Goal: Task Accomplishment & Management: Complete application form

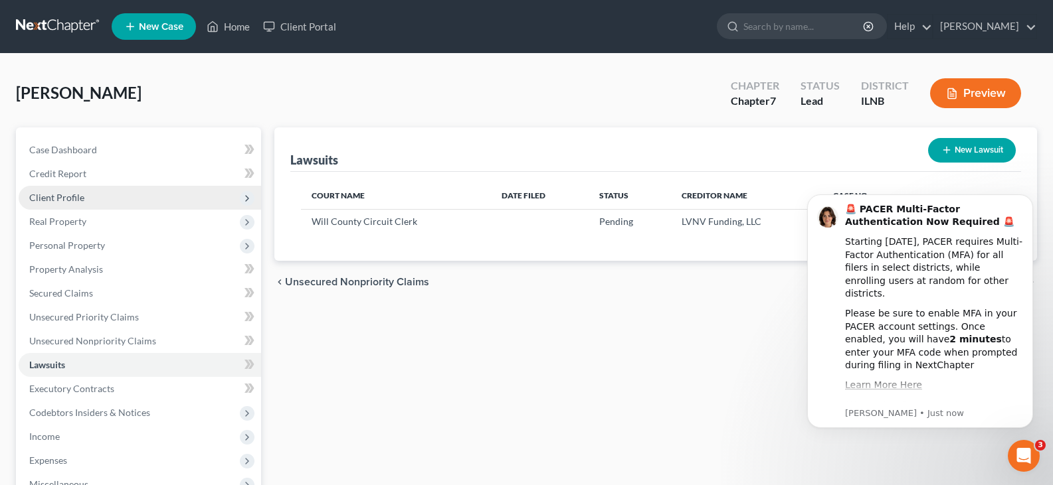
click at [46, 199] on span "Client Profile" at bounding box center [56, 197] width 55 height 11
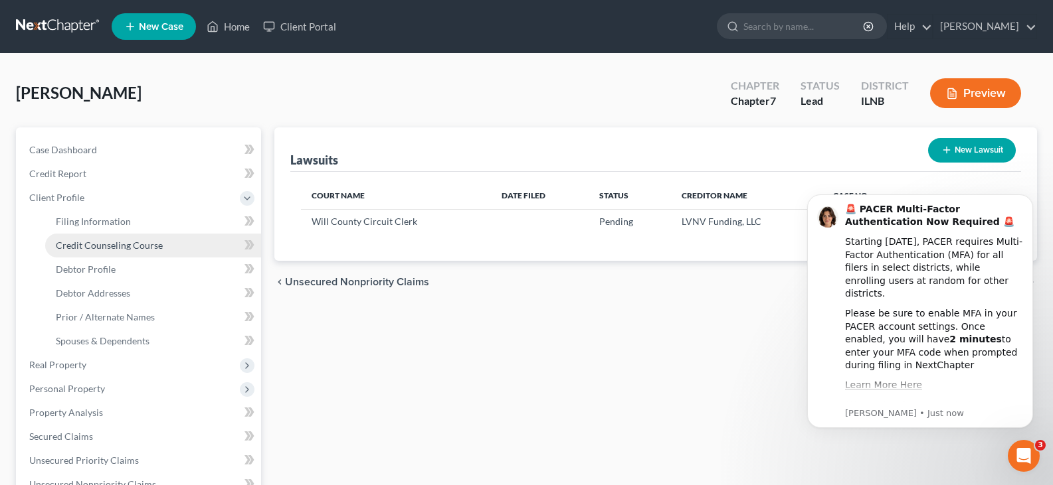
click at [81, 244] on span "Credit Counseling Course" at bounding box center [109, 245] width 107 height 11
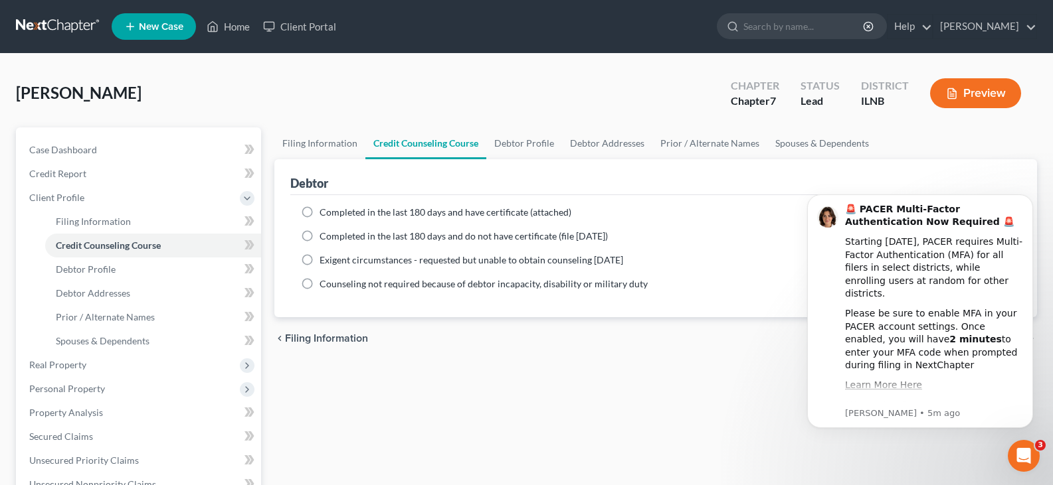
click at [319, 211] on label "Completed in the last 180 days and have certificate (attached)" at bounding box center [445, 212] width 252 height 13
click at [325, 211] on input "Completed in the last 180 days and have certificate (attached)" at bounding box center [329, 210] width 9 height 9
radio input "true"
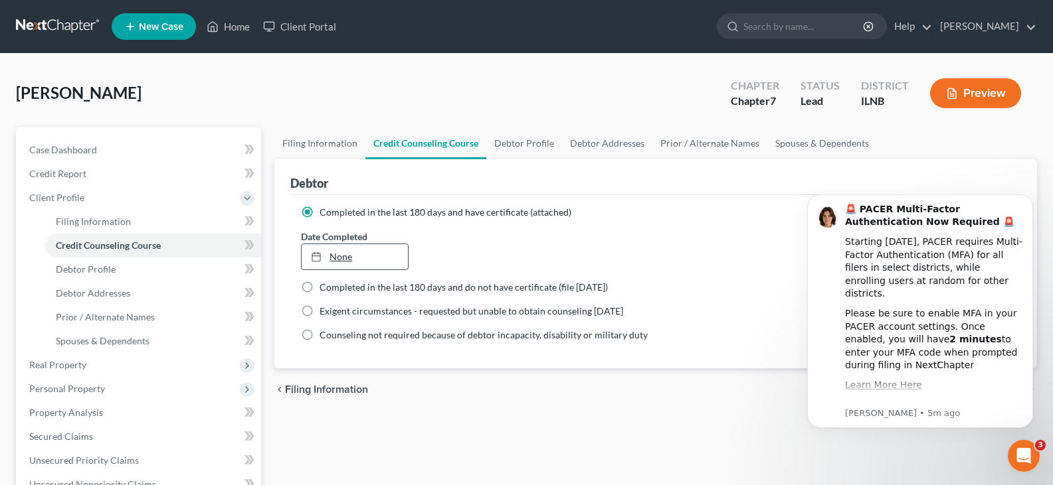
click at [315, 258] on icon at bounding box center [316, 257] width 11 height 11
type input "[DATE]"
click at [523, 144] on link "Debtor Profile" at bounding box center [524, 144] width 76 height 32
select select "0"
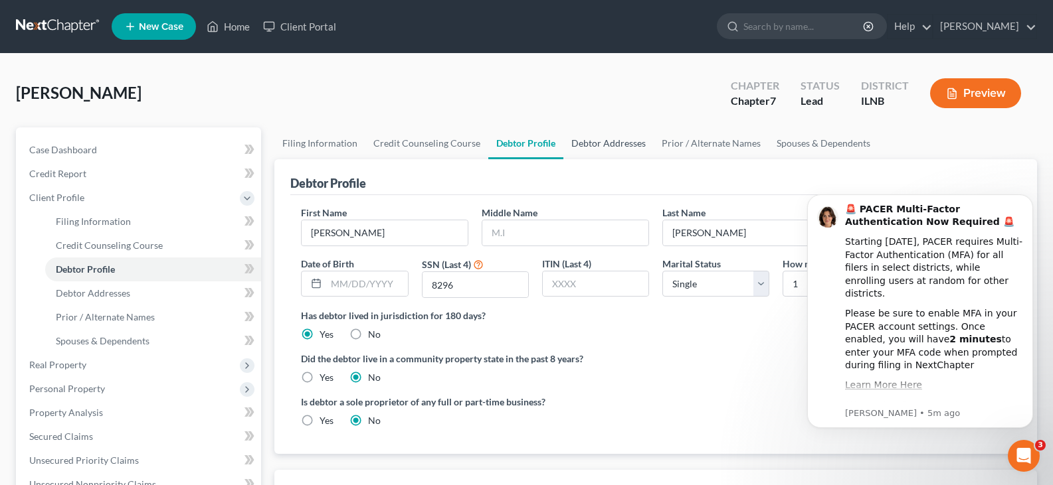
click at [604, 147] on link "Debtor Addresses" at bounding box center [608, 144] width 90 height 32
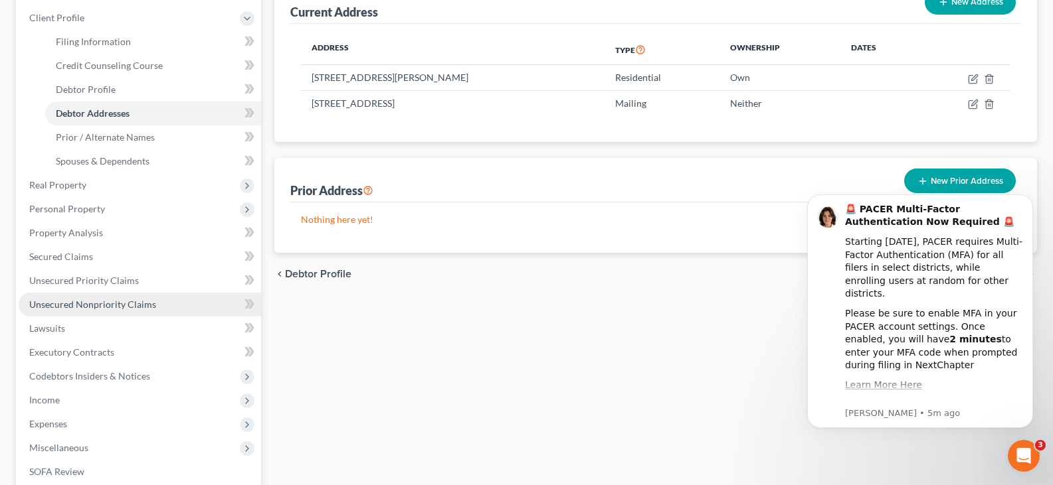
scroll to position [199, 0]
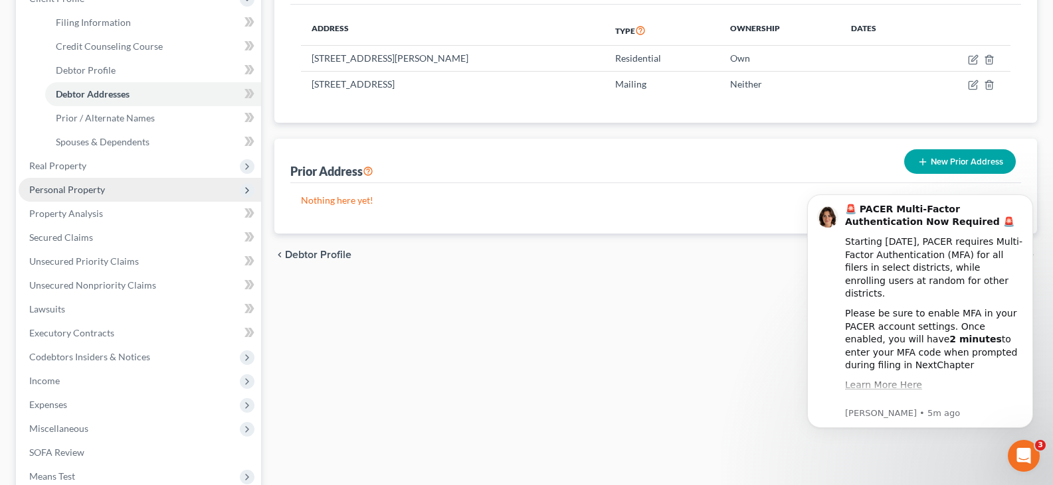
click at [76, 186] on span "Personal Property" at bounding box center [67, 189] width 76 height 11
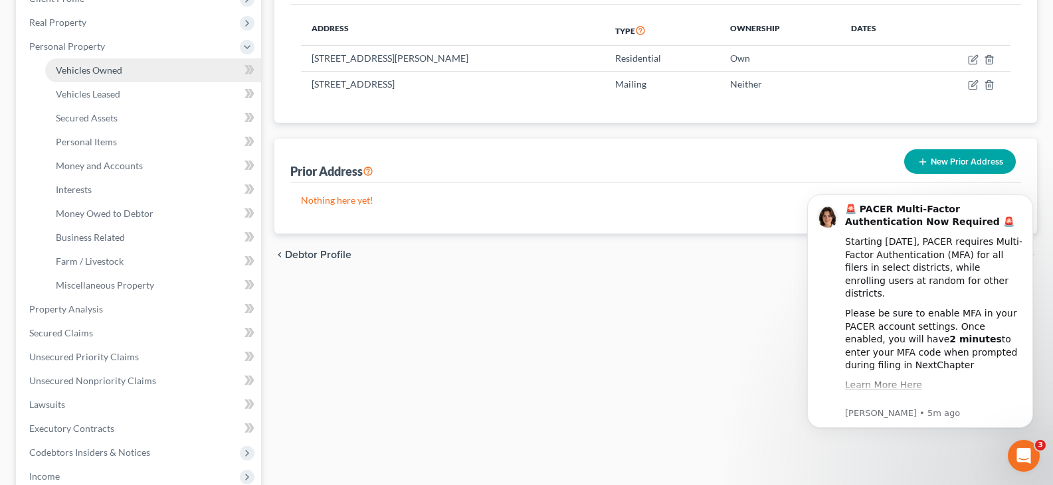
click at [92, 66] on span "Vehicles Owned" at bounding box center [89, 69] width 66 height 11
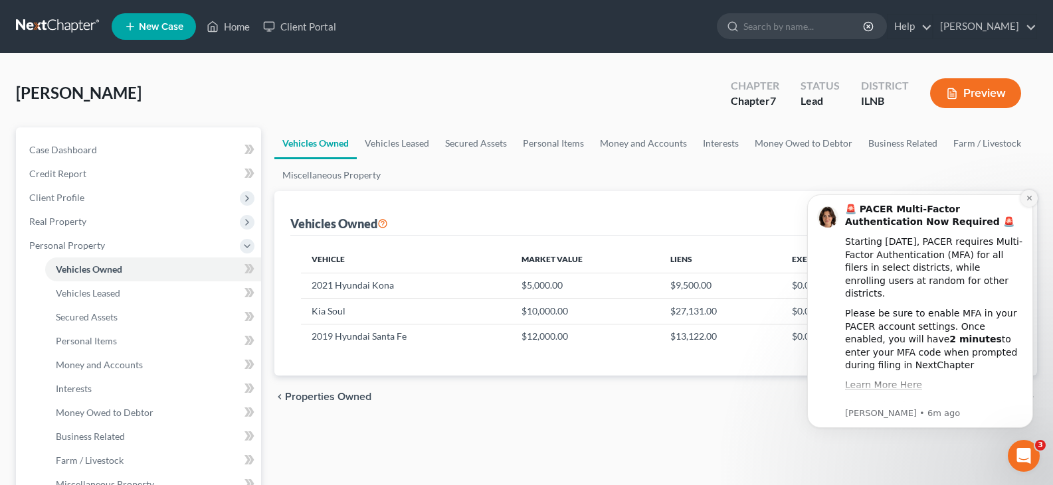
click at [1029, 199] on icon "Dismiss notification" at bounding box center [1028, 198] width 5 height 5
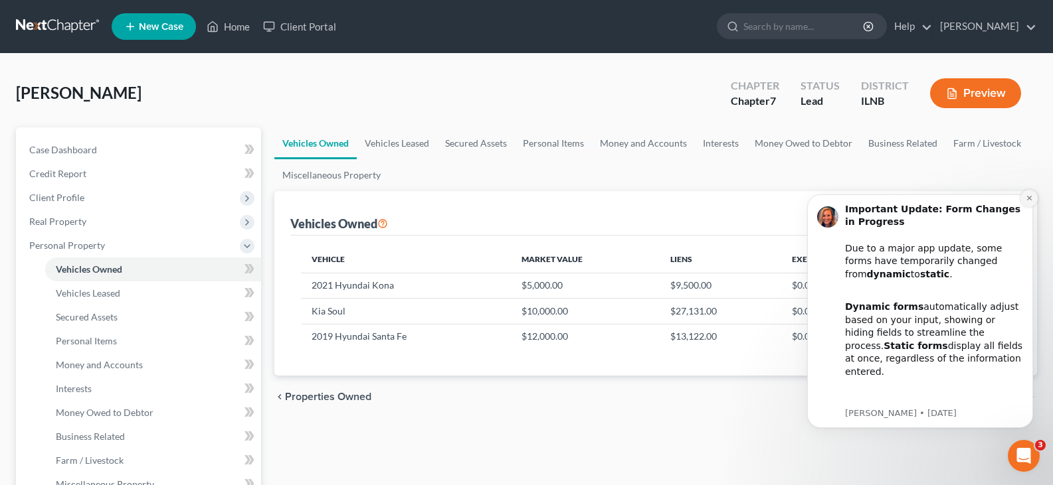
click at [1029, 197] on icon "Dismiss notification" at bounding box center [1028, 198] width 7 height 7
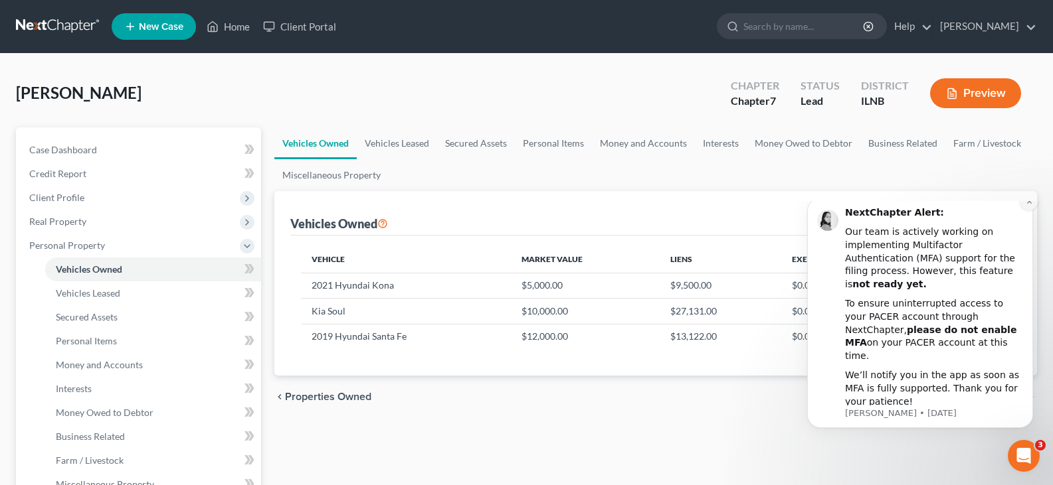
click at [1029, 204] on icon "Dismiss notification" at bounding box center [1028, 201] width 5 height 5
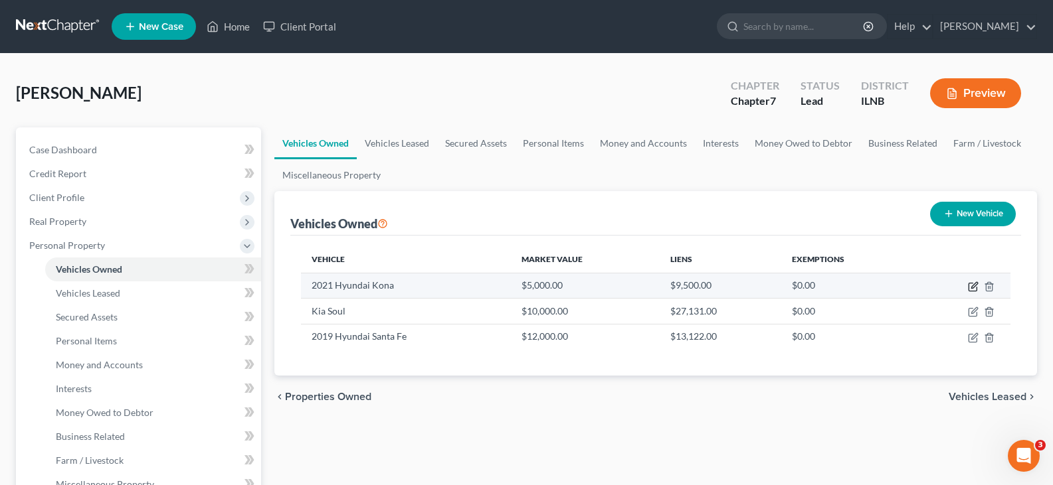
click at [974, 287] on icon "button" at bounding box center [974, 285] width 6 height 6
select select "0"
select select "5"
select select "3"
select select "0"
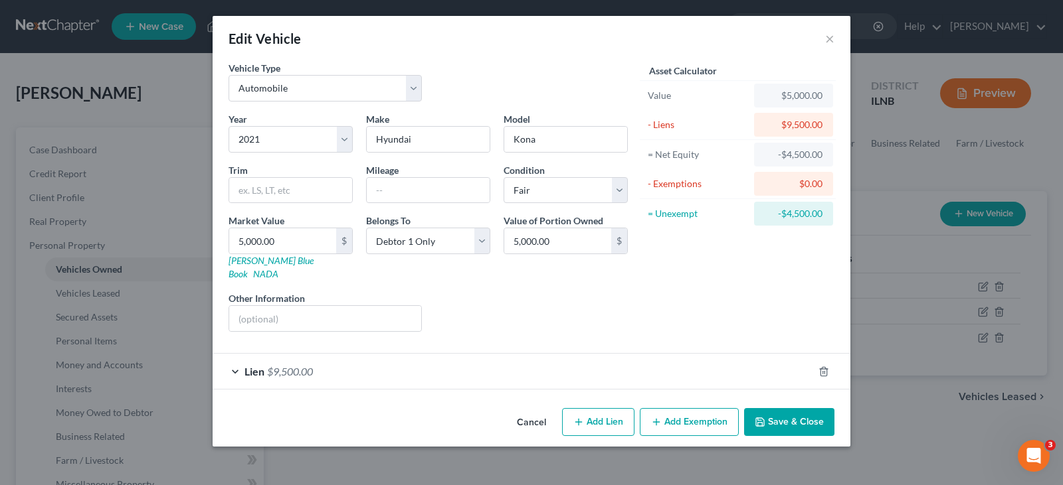
click at [235, 357] on div "Lien $9,500.00" at bounding box center [513, 371] width 600 height 35
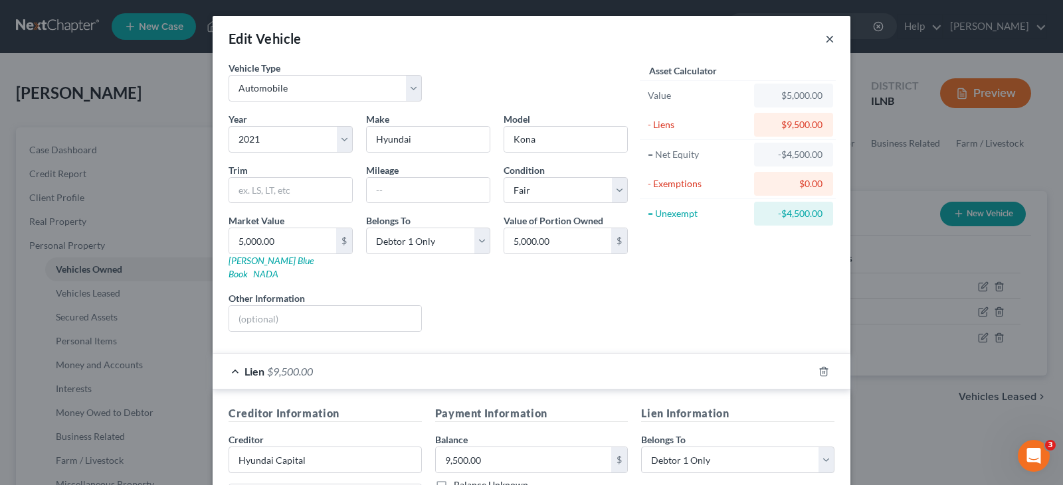
click at [825, 41] on button "×" at bounding box center [829, 39] width 9 height 16
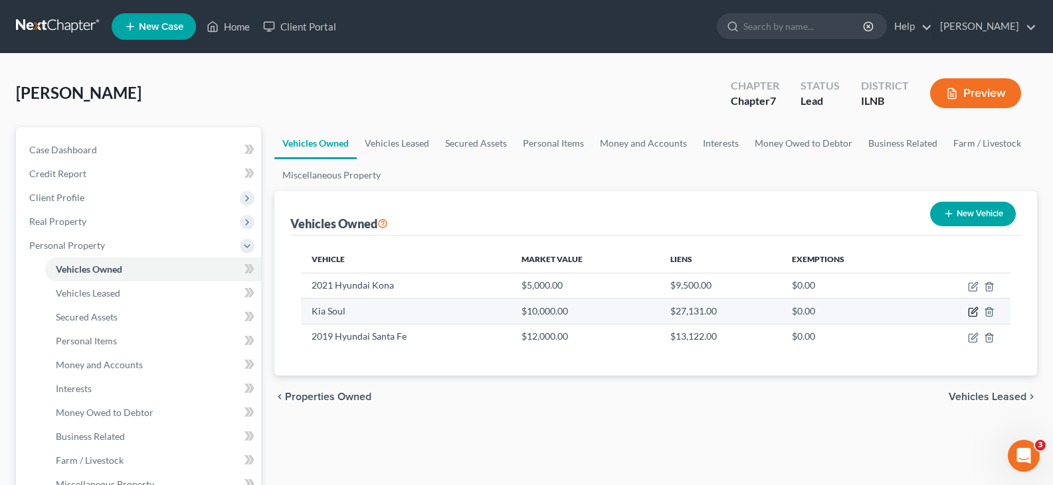
click at [976, 310] on icon "button" at bounding box center [974, 311] width 6 height 6
select select "0"
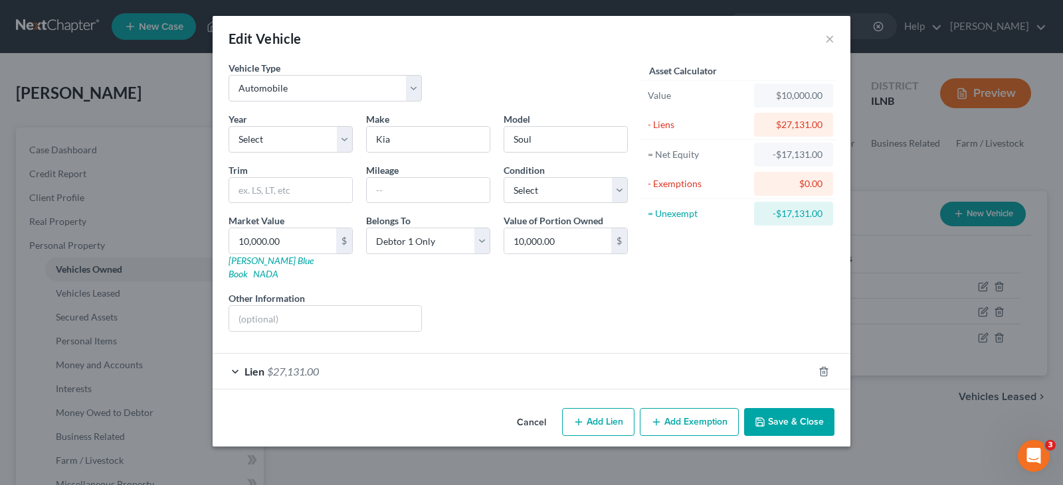
drag, startPoint x: 236, startPoint y: 359, endPoint x: 243, endPoint y: 357, distance: 6.8
click at [236, 359] on div "Lien $27,131.00" at bounding box center [513, 371] width 600 height 35
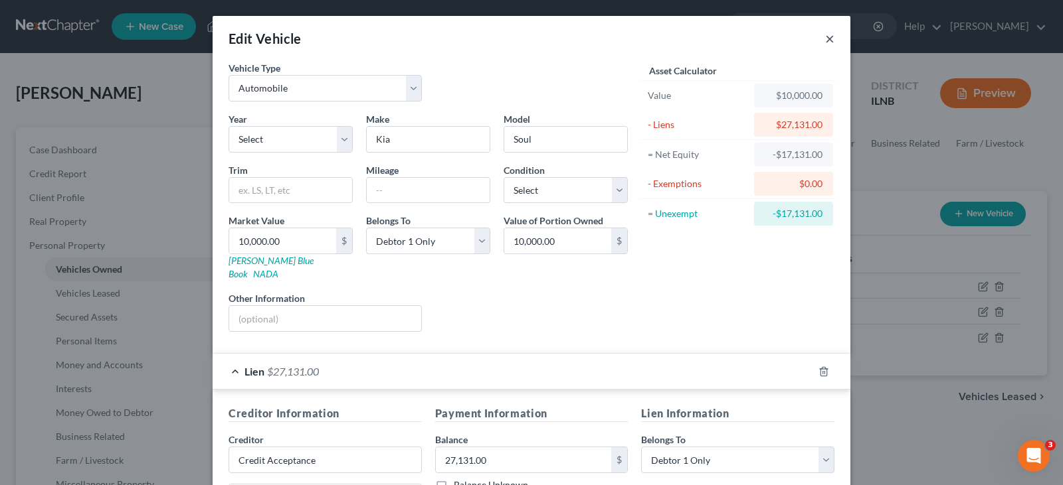
click at [825, 40] on button "×" at bounding box center [829, 39] width 9 height 16
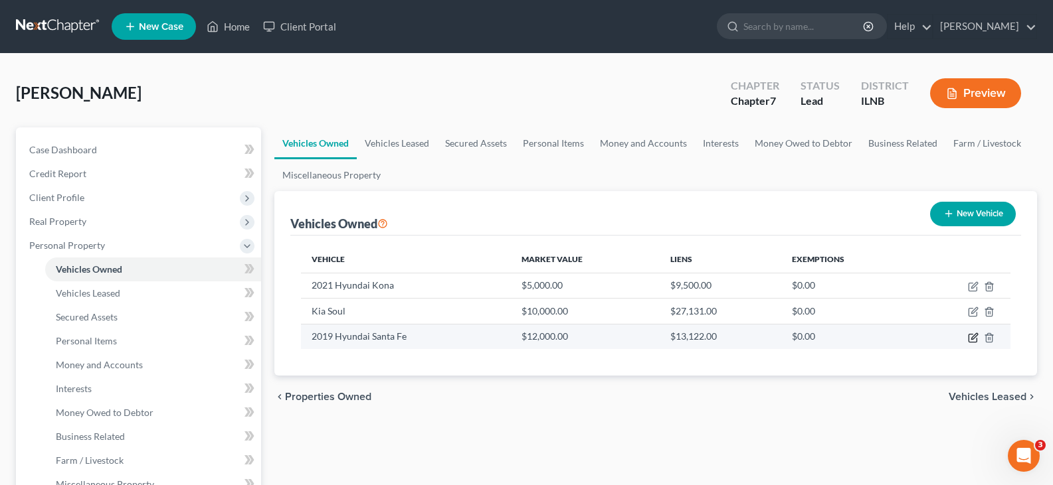
click at [973, 340] on icon "button" at bounding box center [973, 338] width 11 height 11
select select "0"
select select "7"
select select "3"
select select "0"
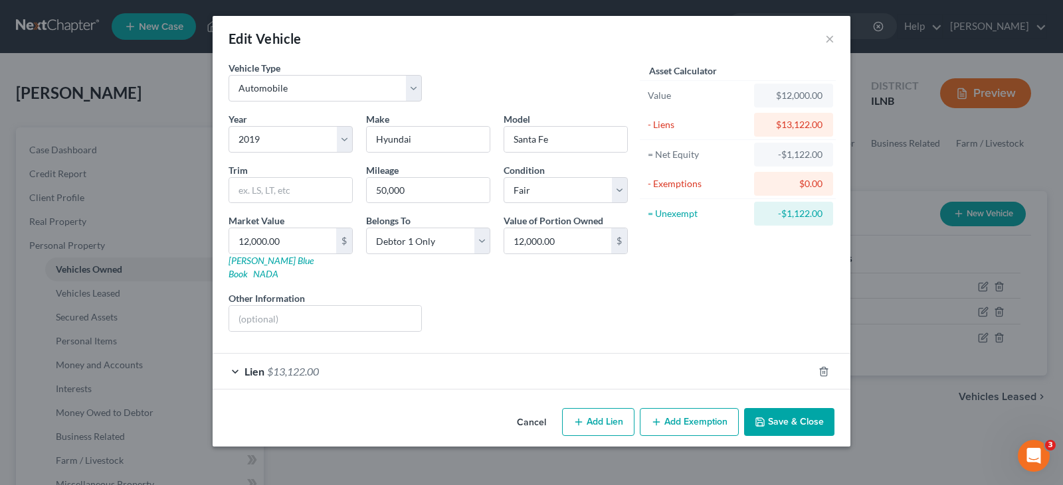
click at [236, 360] on div "Lien $13,122.00" at bounding box center [513, 371] width 600 height 35
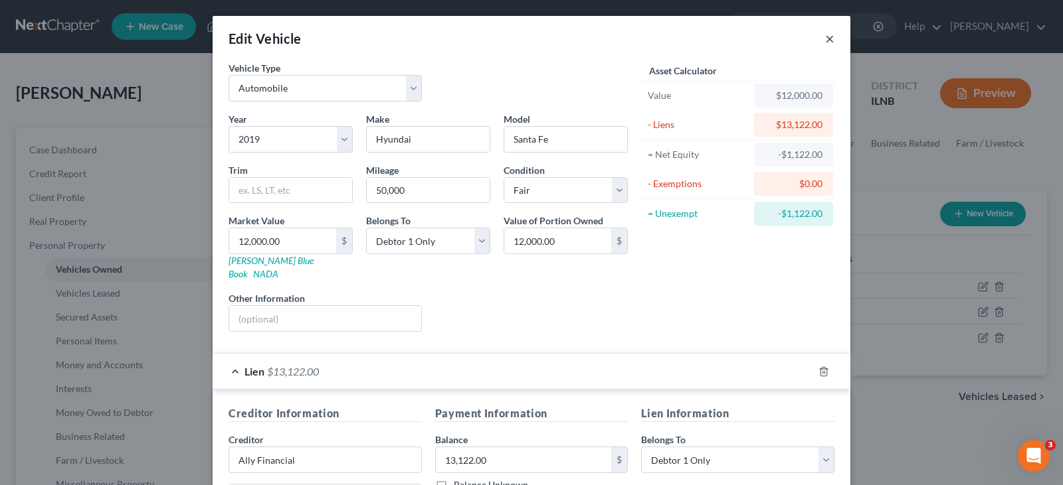
click at [825, 36] on button "×" at bounding box center [829, 39] width 9 height 16
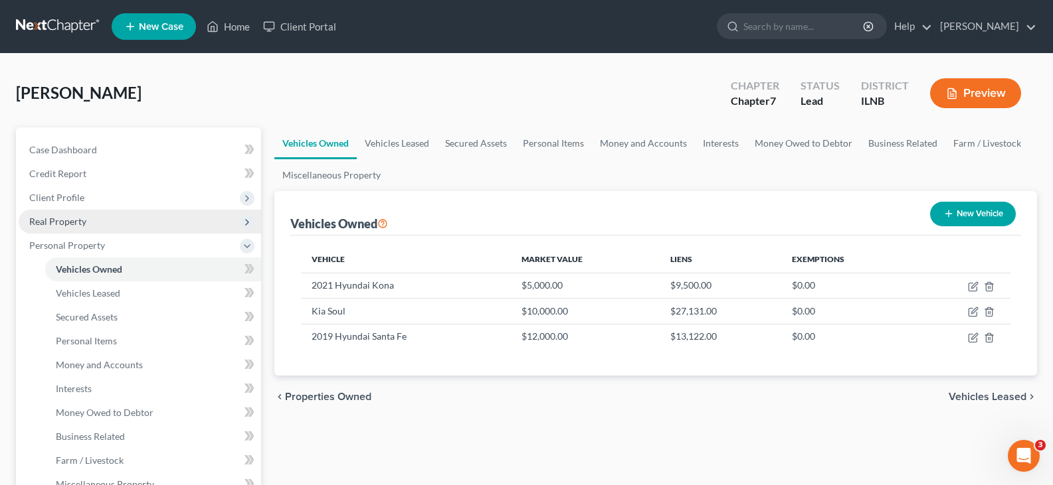
click at [46, 219] on span "Real Property" at bounding box center [57, 221] width 57 height 11
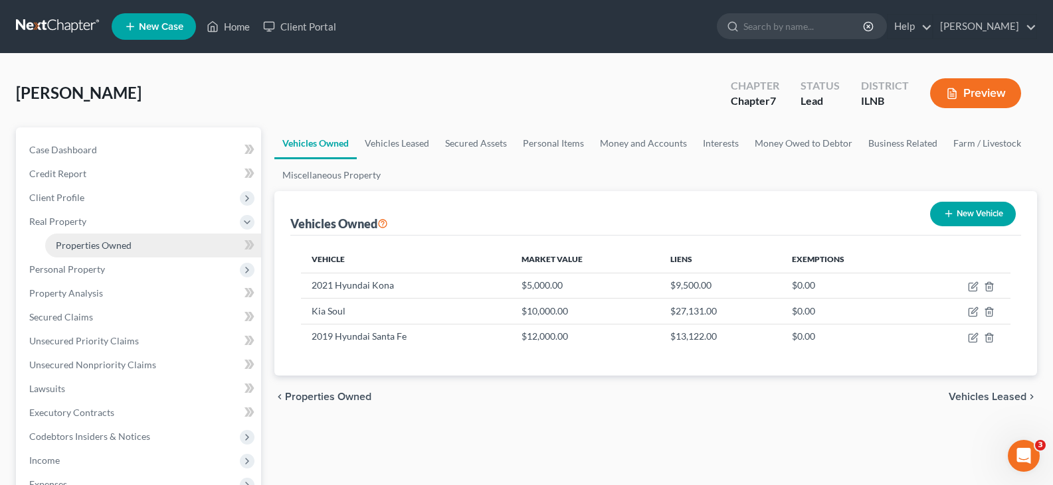
click at [108, 244] on span "Properties Owned" at bounding box center [94, 245] width 76 height 11
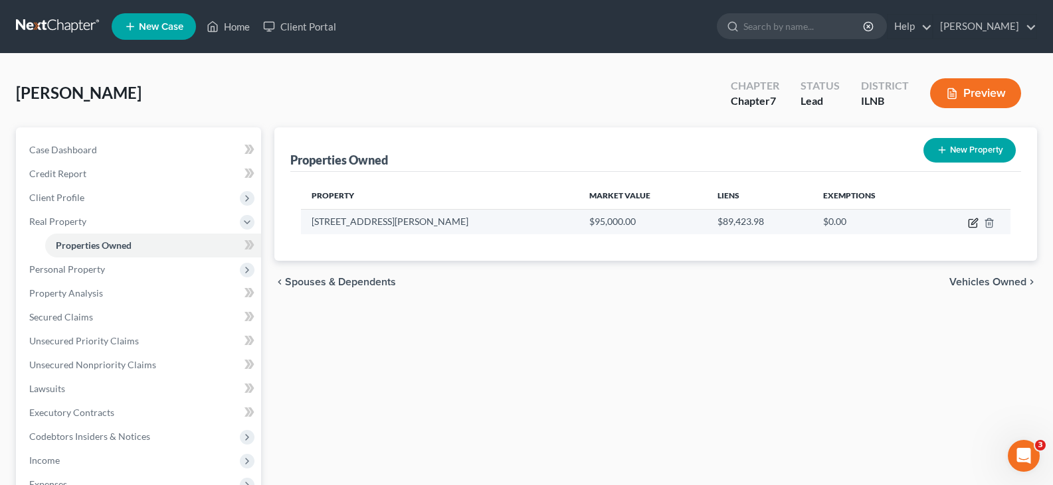
click at [971, 224] on icon "button" at bounding box center [974, 222] width 6 height 6
select select "14"
select select "98"
select select "0"
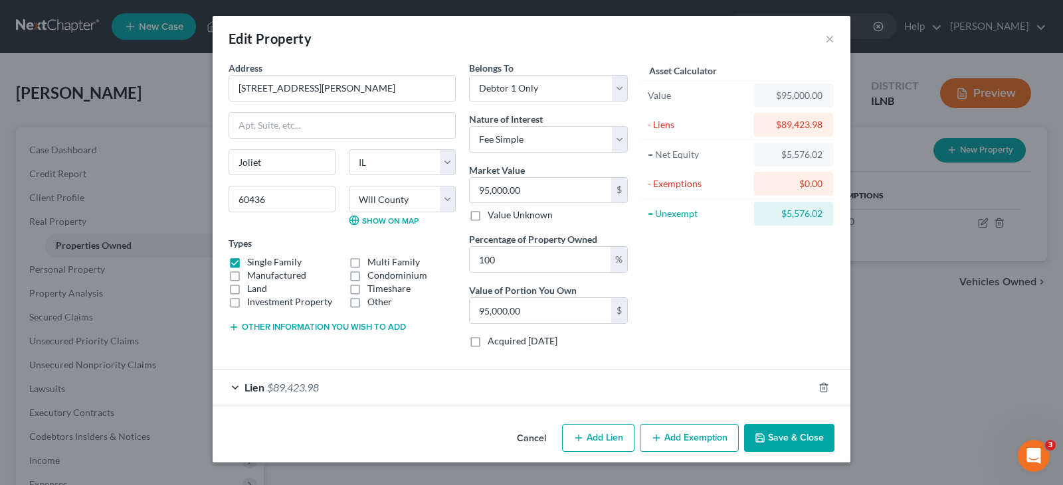
click at [233, 389] on div "Lien $89,423.98" at bounding box center [513, 387] width 600 height 35
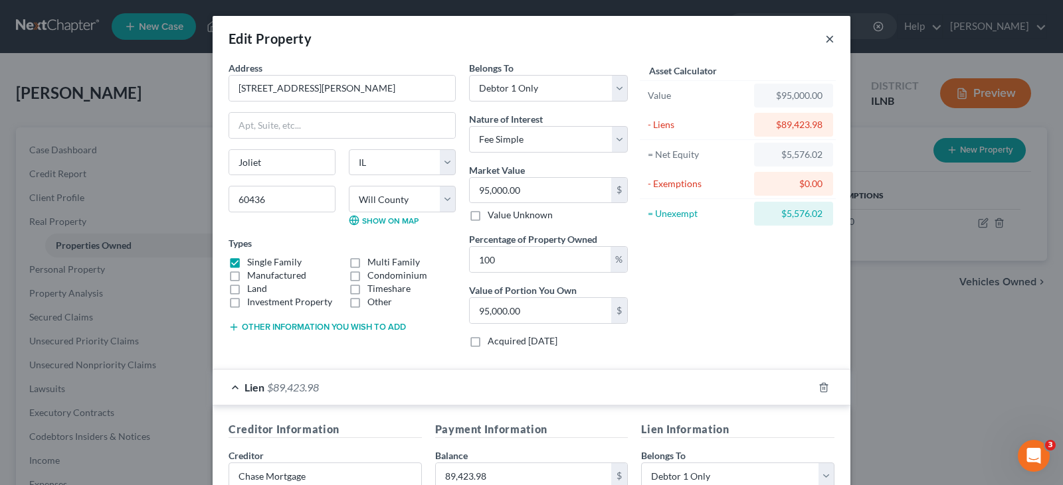
click at [825, 42] on button "×" at bounding box center [829, 39] width 9 height 16
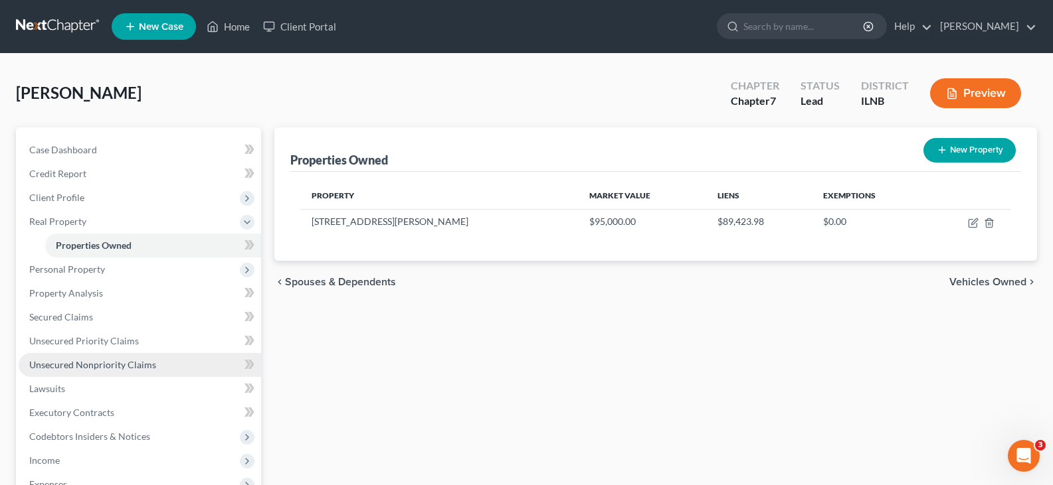
click at [46, 362] on span "Unsecured Nonpriority Claims" at bounding box center [92, 364] width 127 height 11
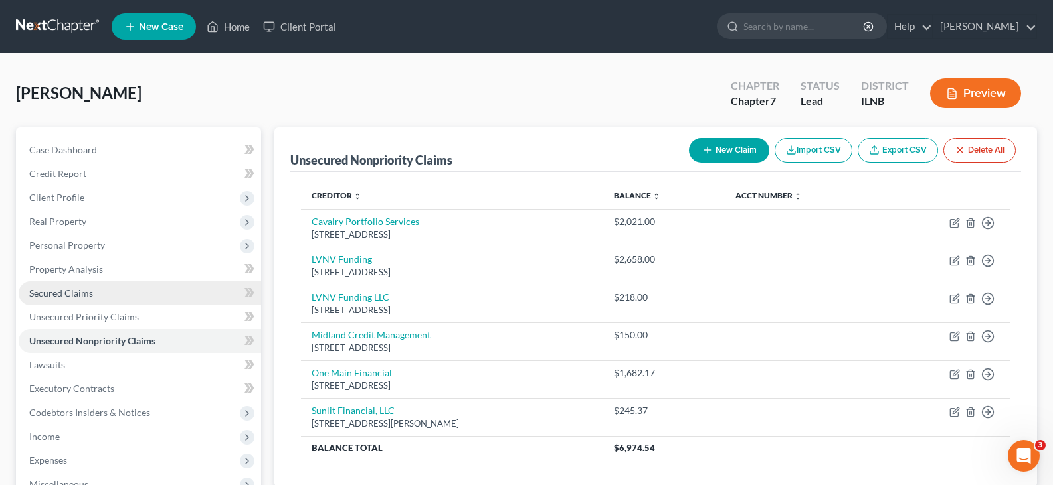
click at [65, 292] on span "Secured Claims" at bounding box center [61, 293] width 64 height 11
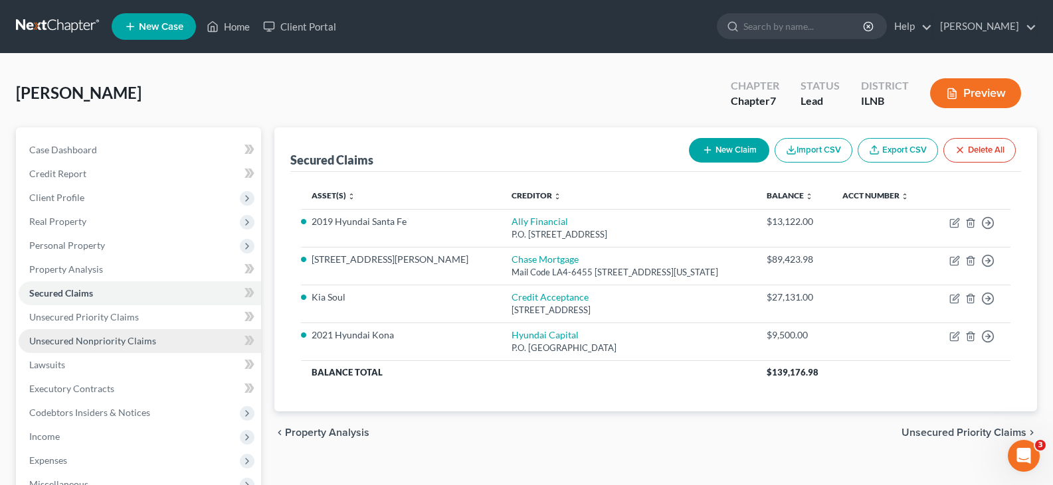
click at [59, 341] on span "Unsecured Nonpriority Claims" at bounding box center [92, 340] width 127 height 11
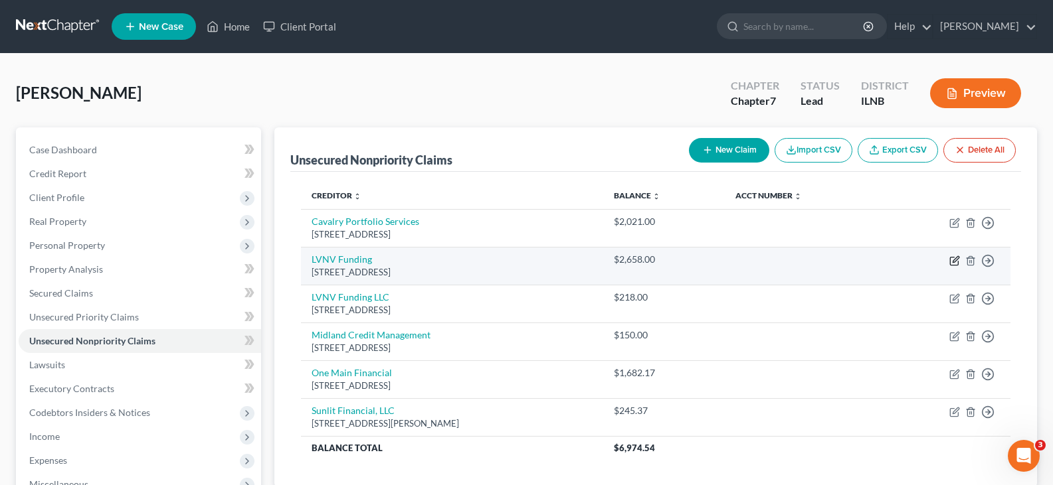
click at [951, 262] on icon "button" at bounding box center [954, 261] width 11 height 11
select select "31"
select select "1"
select select "0"
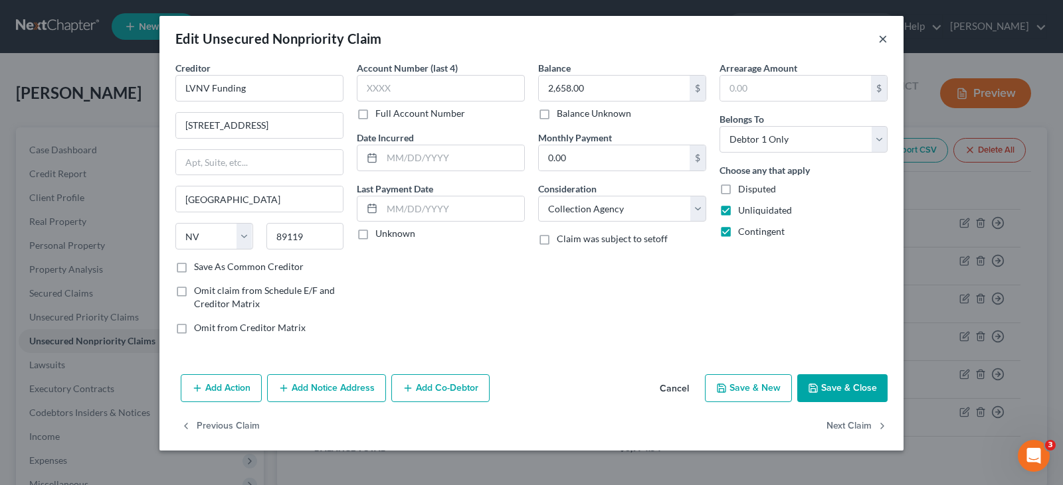
click at [878, 42] on button "×" at bounding box center [882, 39] width 9 height 16
